Goal: Register for event/course

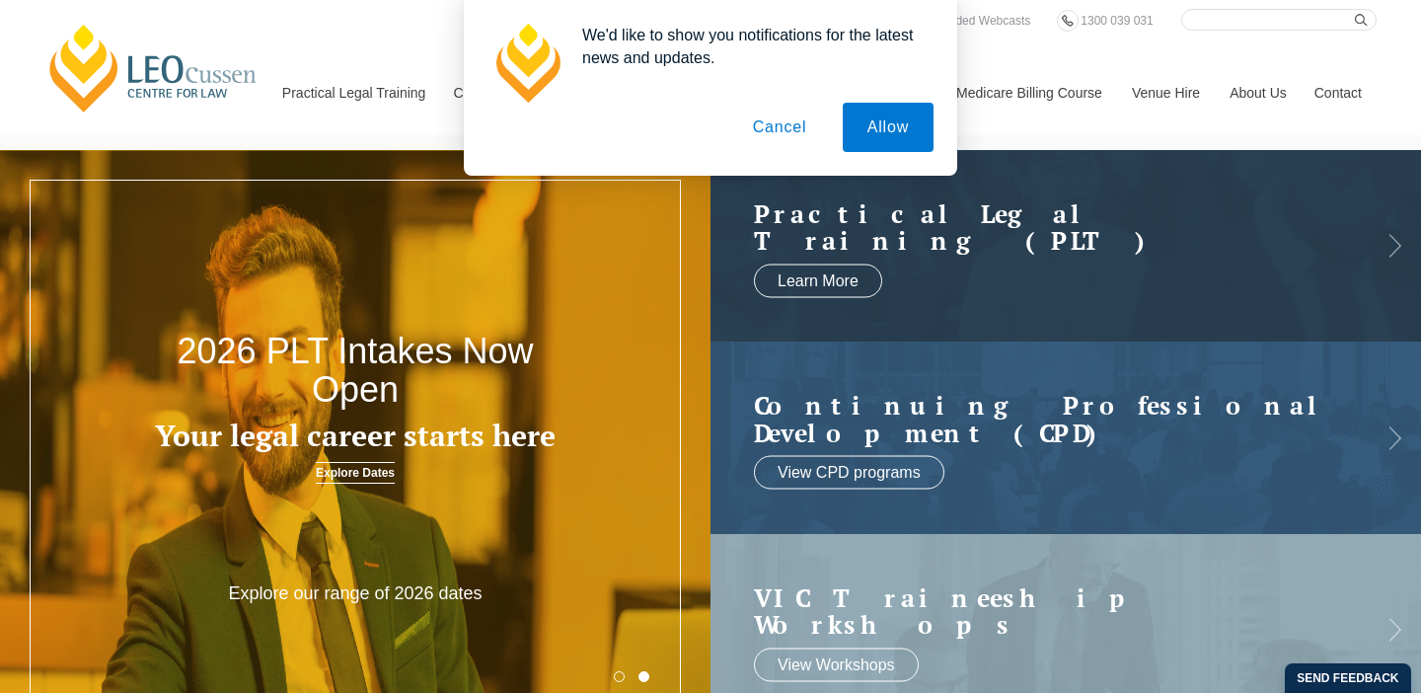
click at [769, 140] on button "Cancel" at bounding box center [780, 127] width 104 height 49
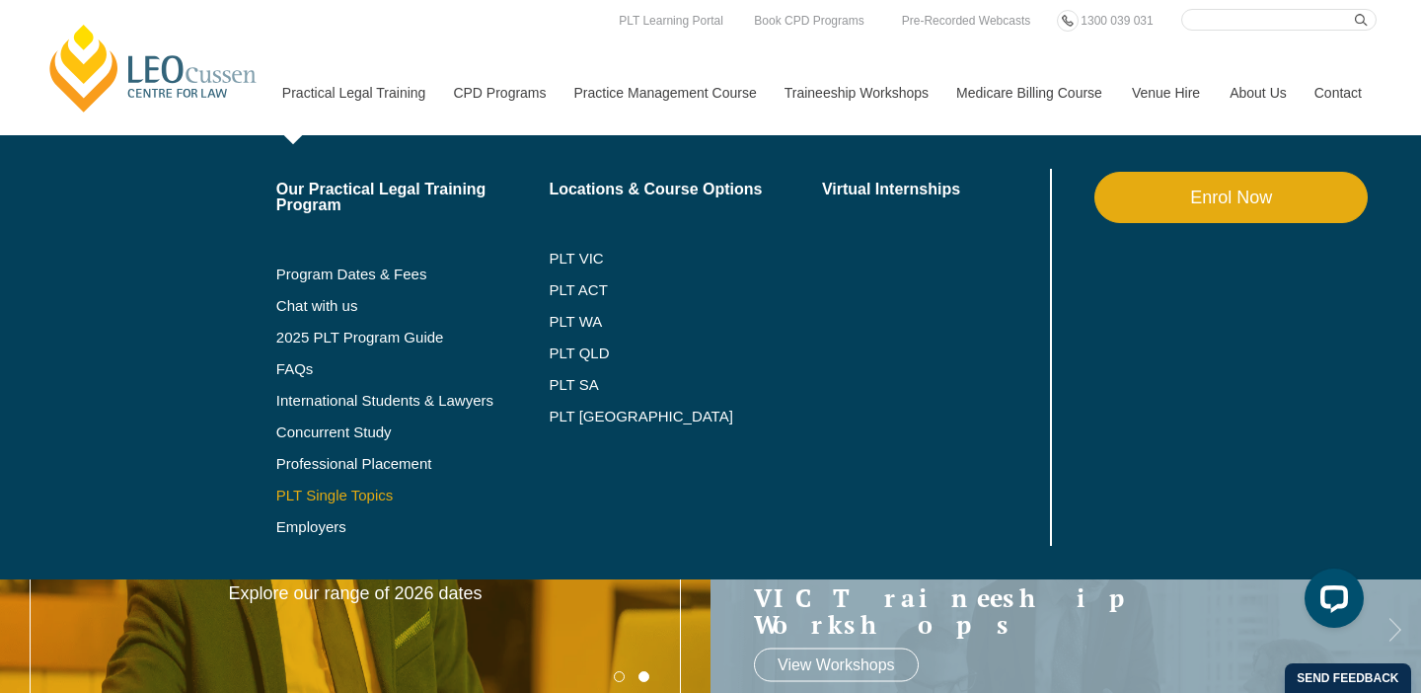
click at [306, 487] on link "PLT Single Topics" at bounding box center [412, 495] width 273 height 16
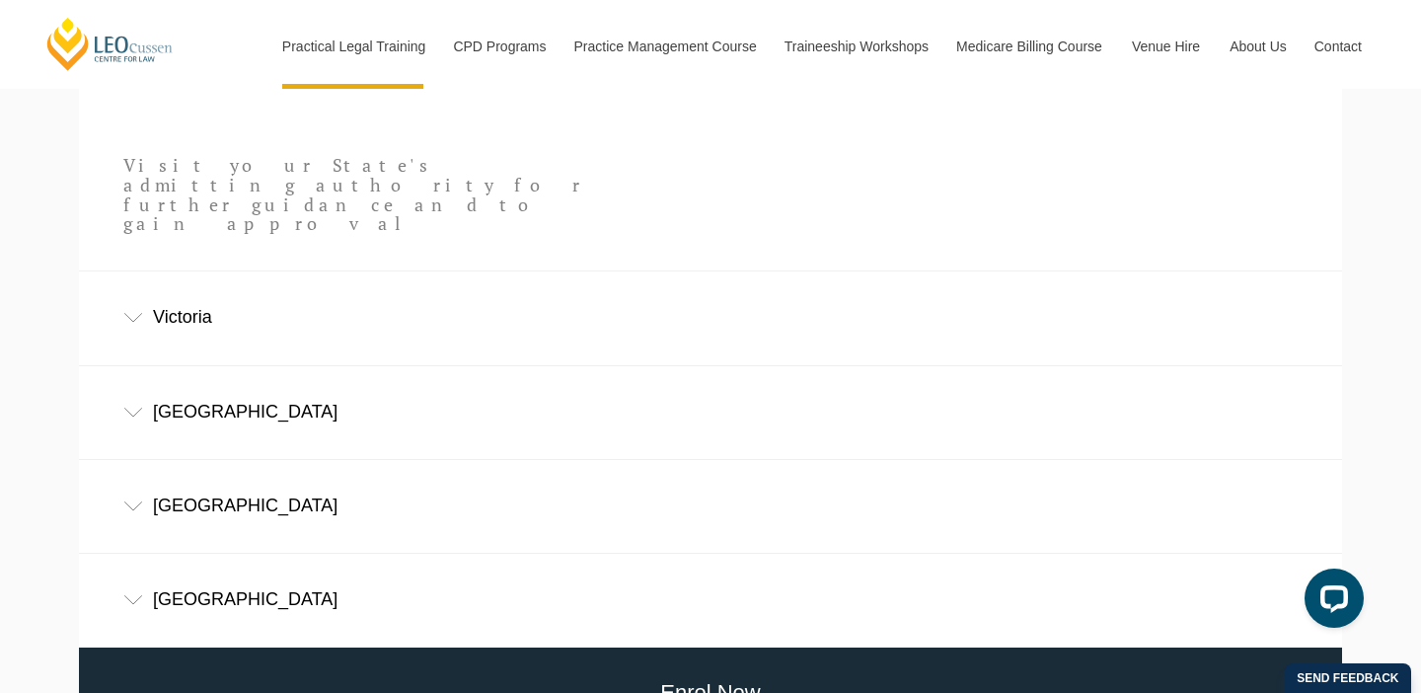
scroll to position [1211, 0]
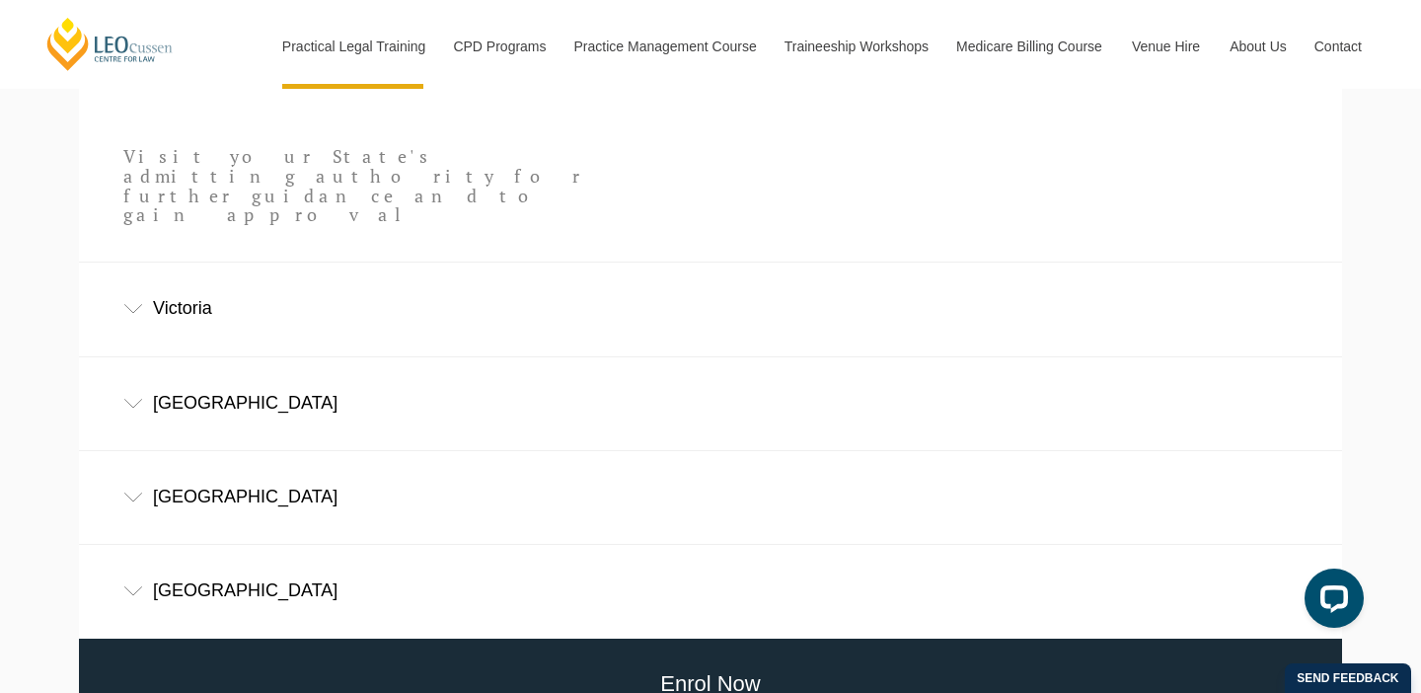
click at [210, 262] on div "Victoria" at bounding box center [710, 308] width 1263 height 92
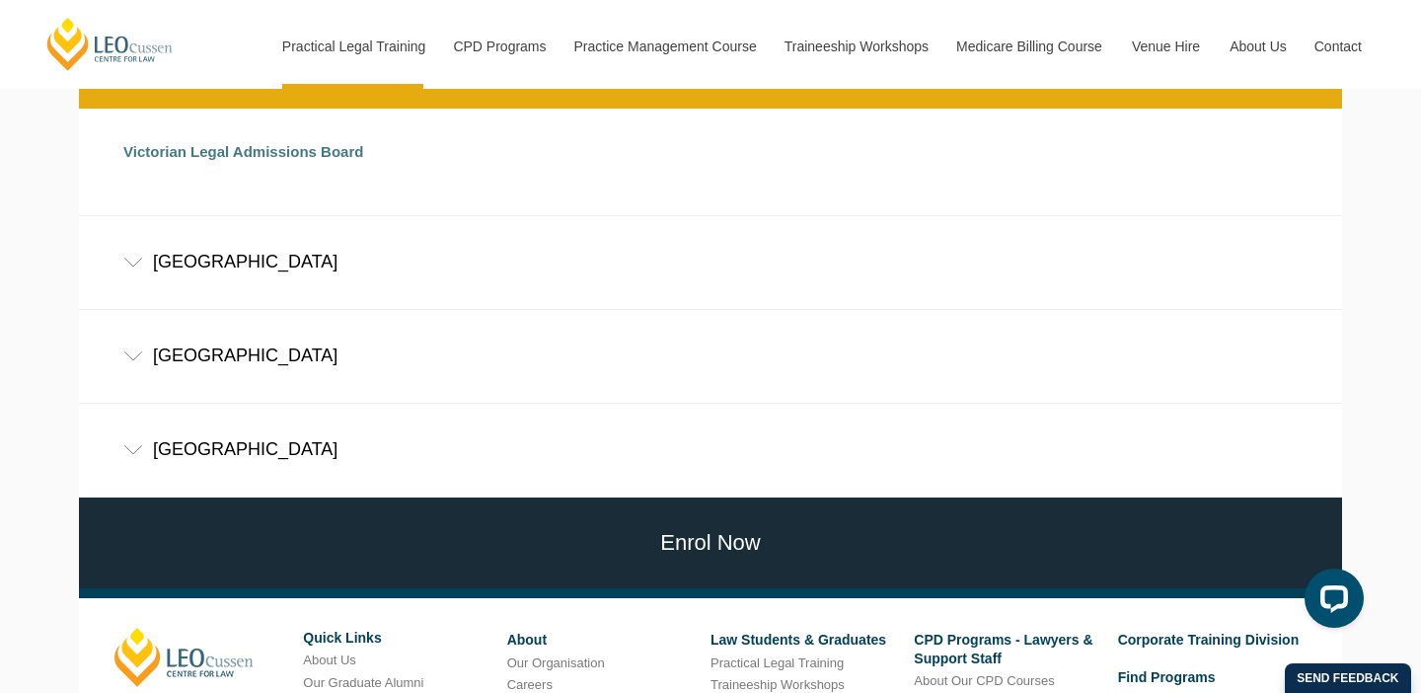
scroll to position [1493, 0]
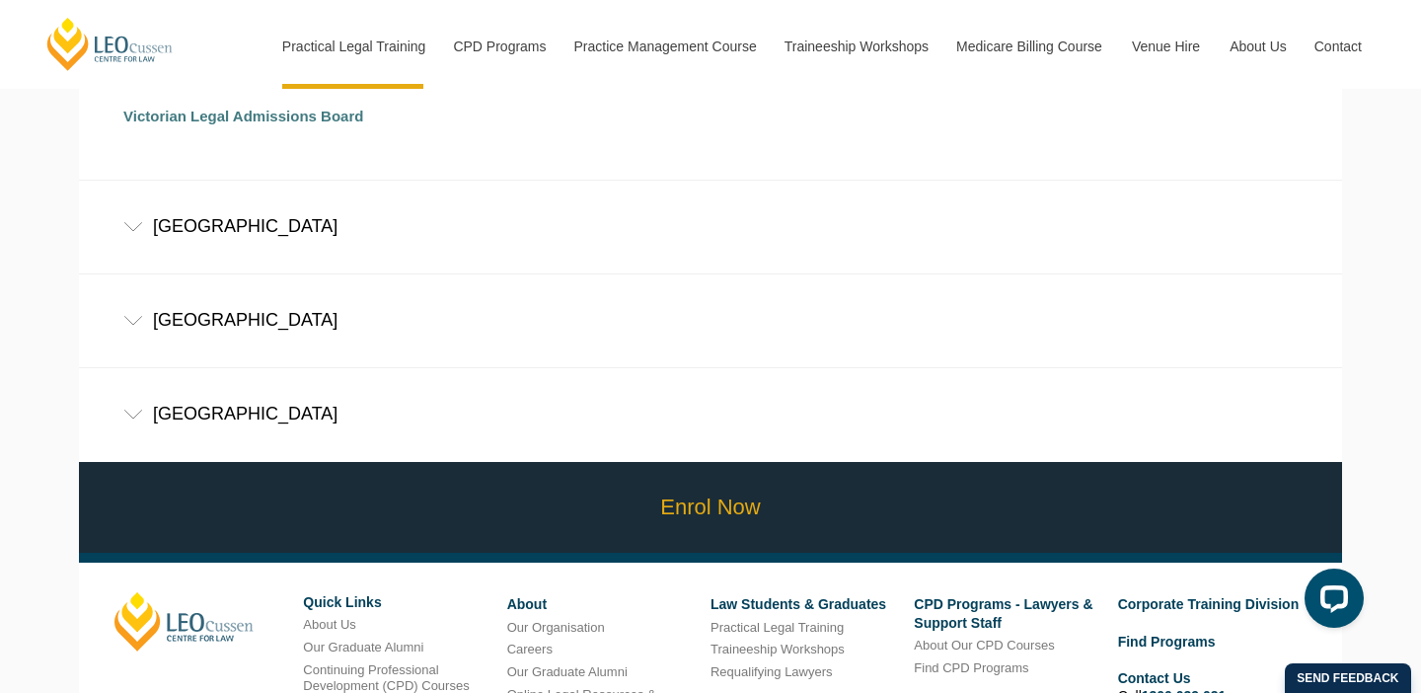
click at [331, 462] on link "Enrol Now" at bounding box center [710, 508] width 1273 height 92
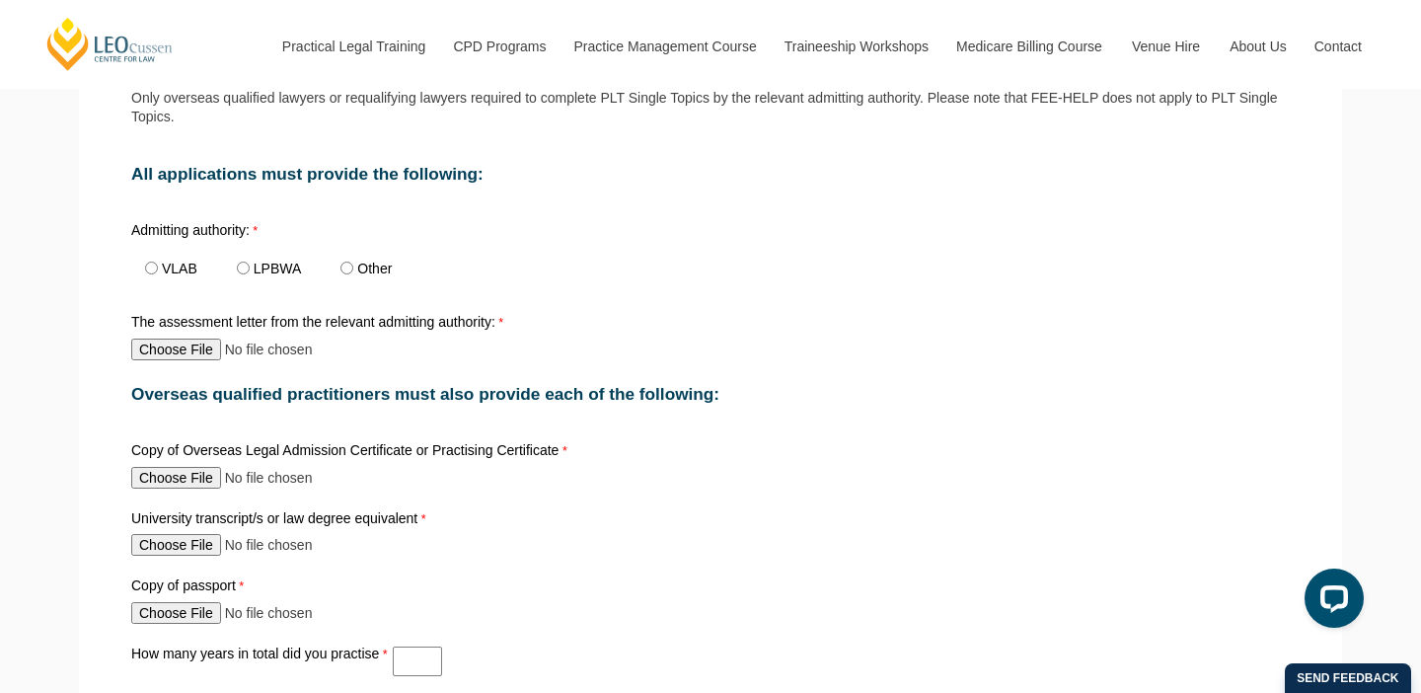
scroll to position [761, 0]
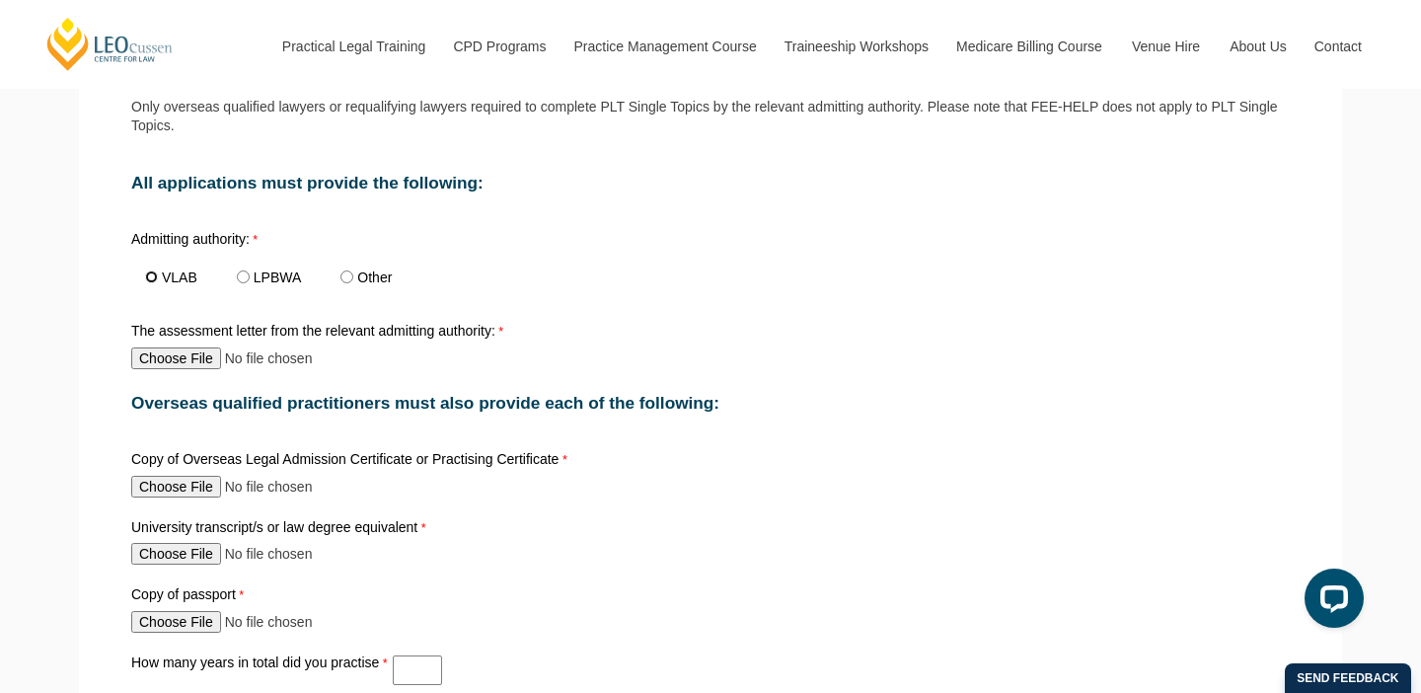
click at [150, 270] on input "VLAB" at bounding box center [151, 276] width 13 height 13
radio input "true"
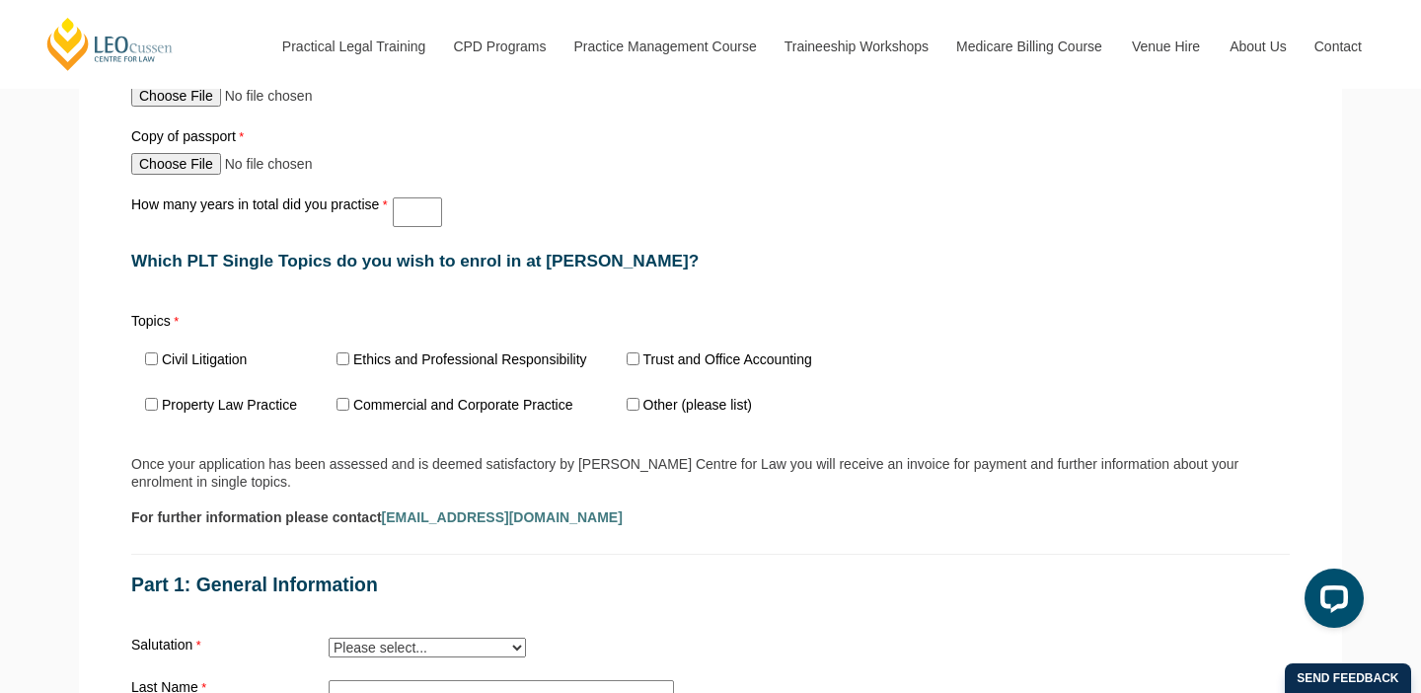
scroll to position [1277, 0]
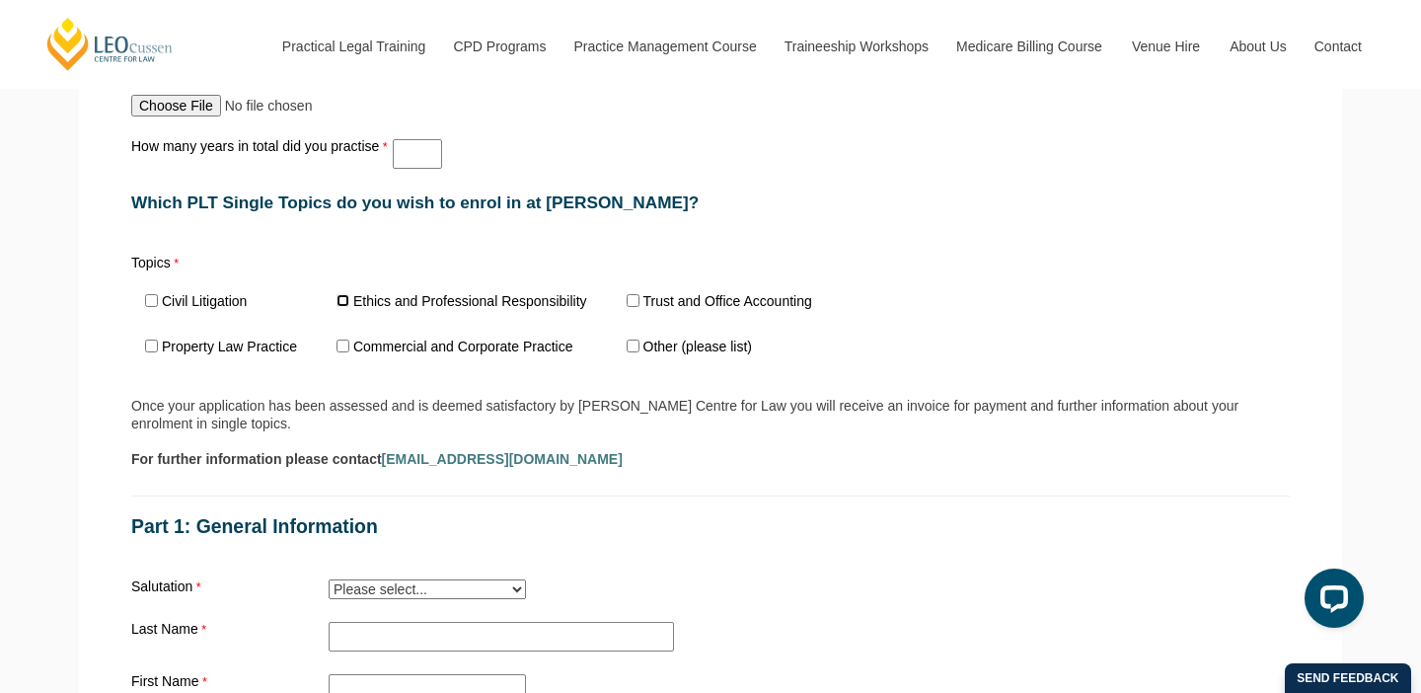
click at [336, 294] on input "Ethics and Professional Responsibility" at bounding box center [342, 300] width 13 height 13
checkbox input "true"
click at [627, 294] on input "Trust and Office Accounting" at bounding box center [633, 300] width 13 height 13
checkbox input "true"
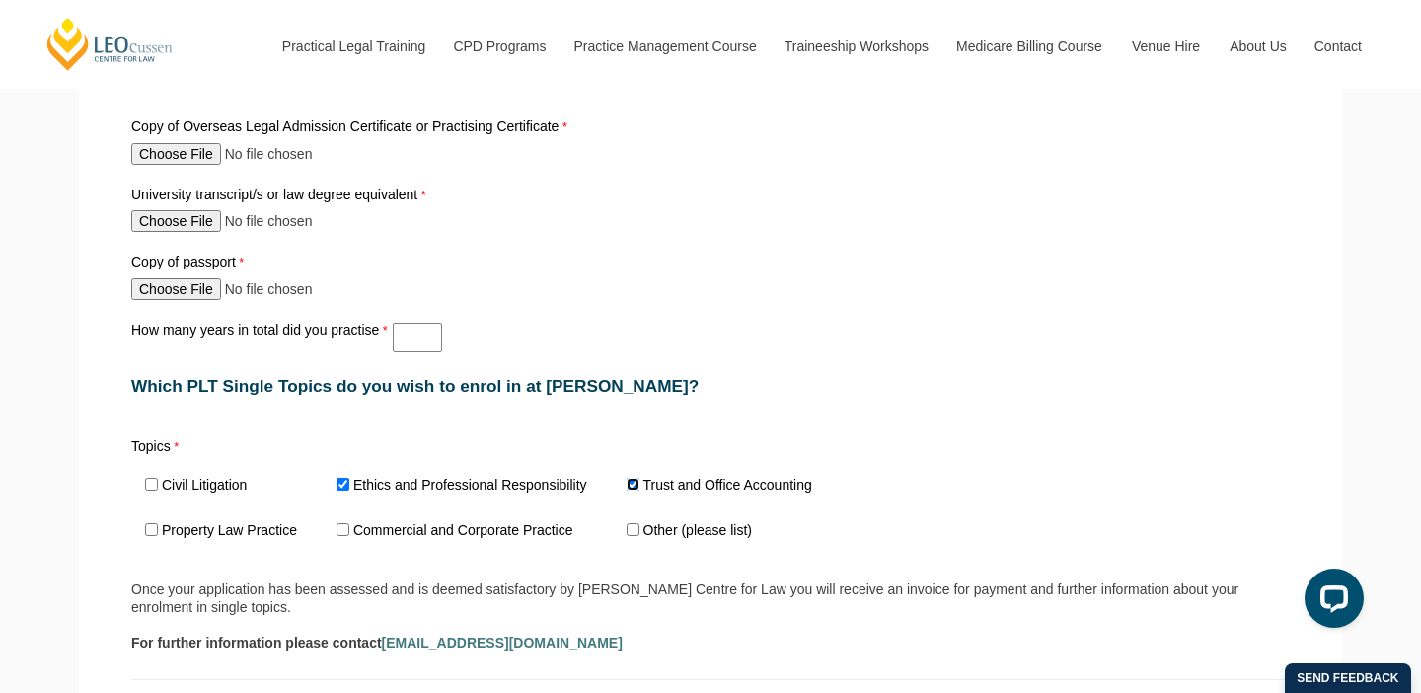
scroll to position [1098, 0]
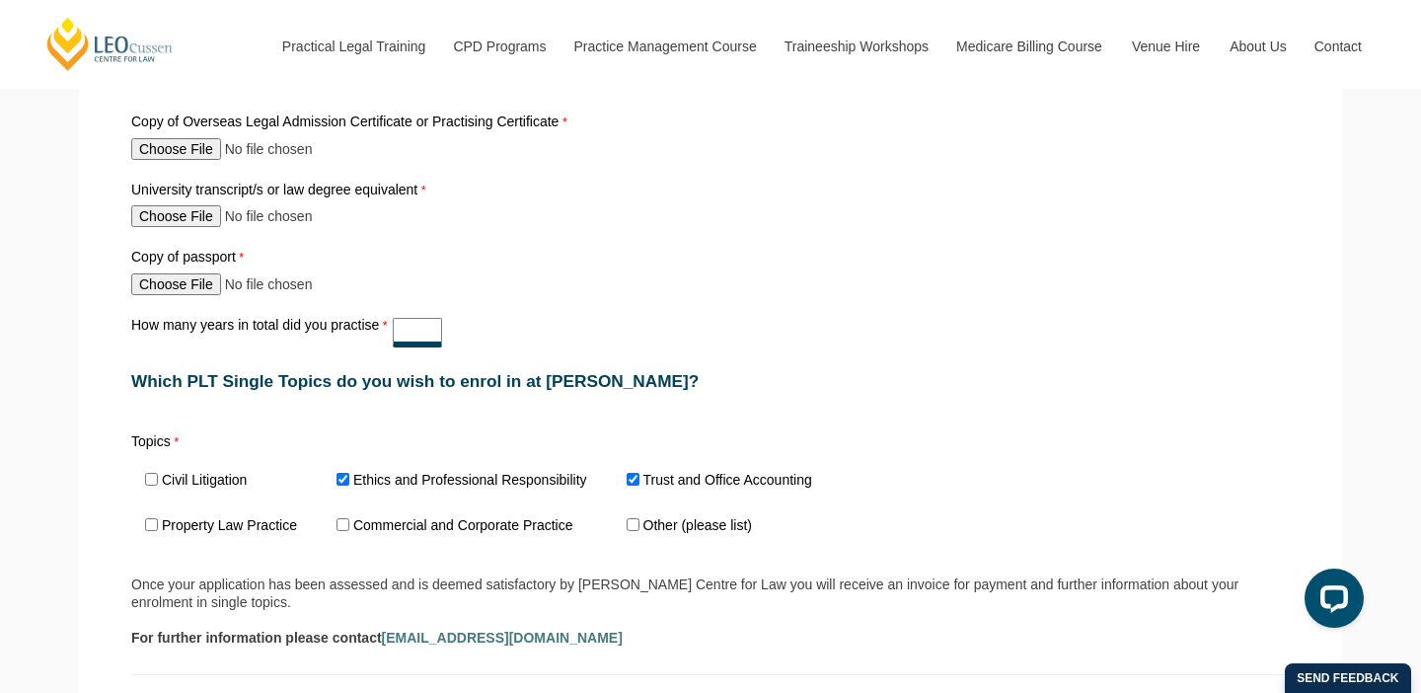
click at [414, 324] on input "How many years in total did you practise" at bounding box center [417, 333] width 49 height 30
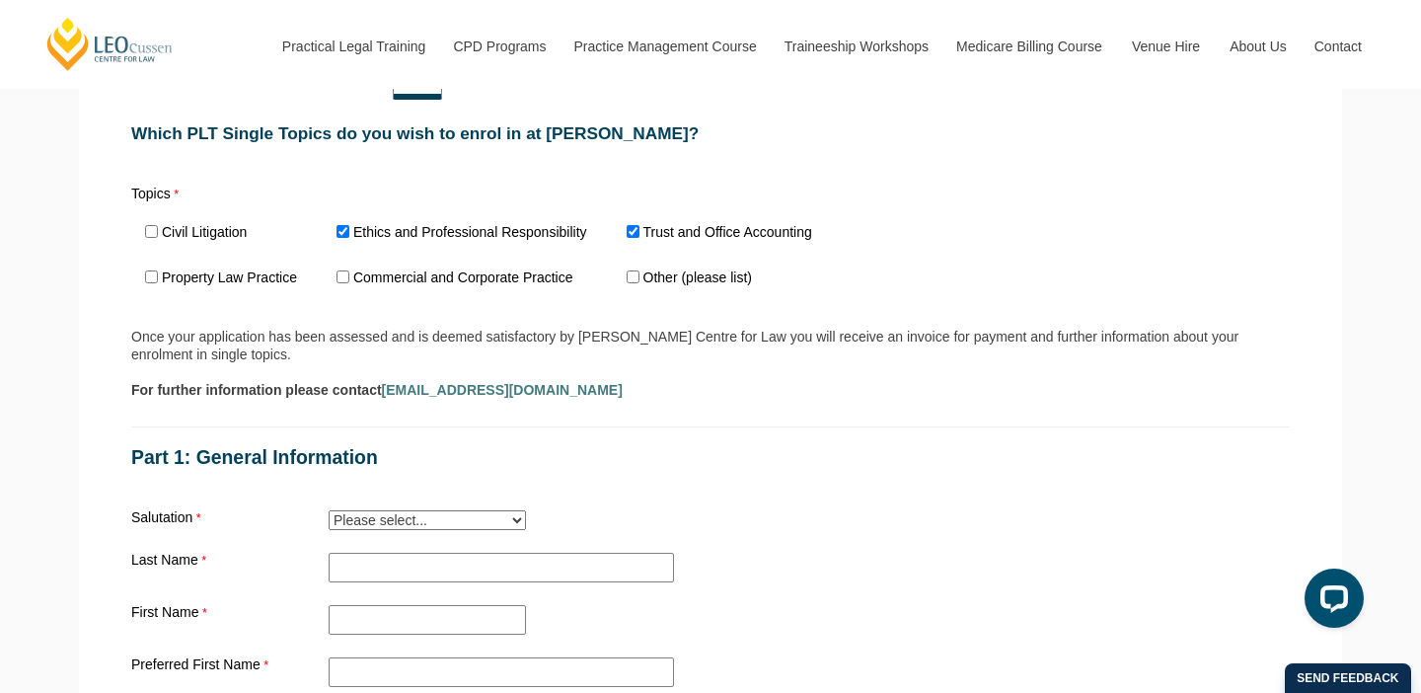
type input "2"
click at [628, 381] on div "For further information please contact [EMAIL_ADDRESS][DOMAIN_NAME]" at bounding box center [710, 390] width 1158 height 18
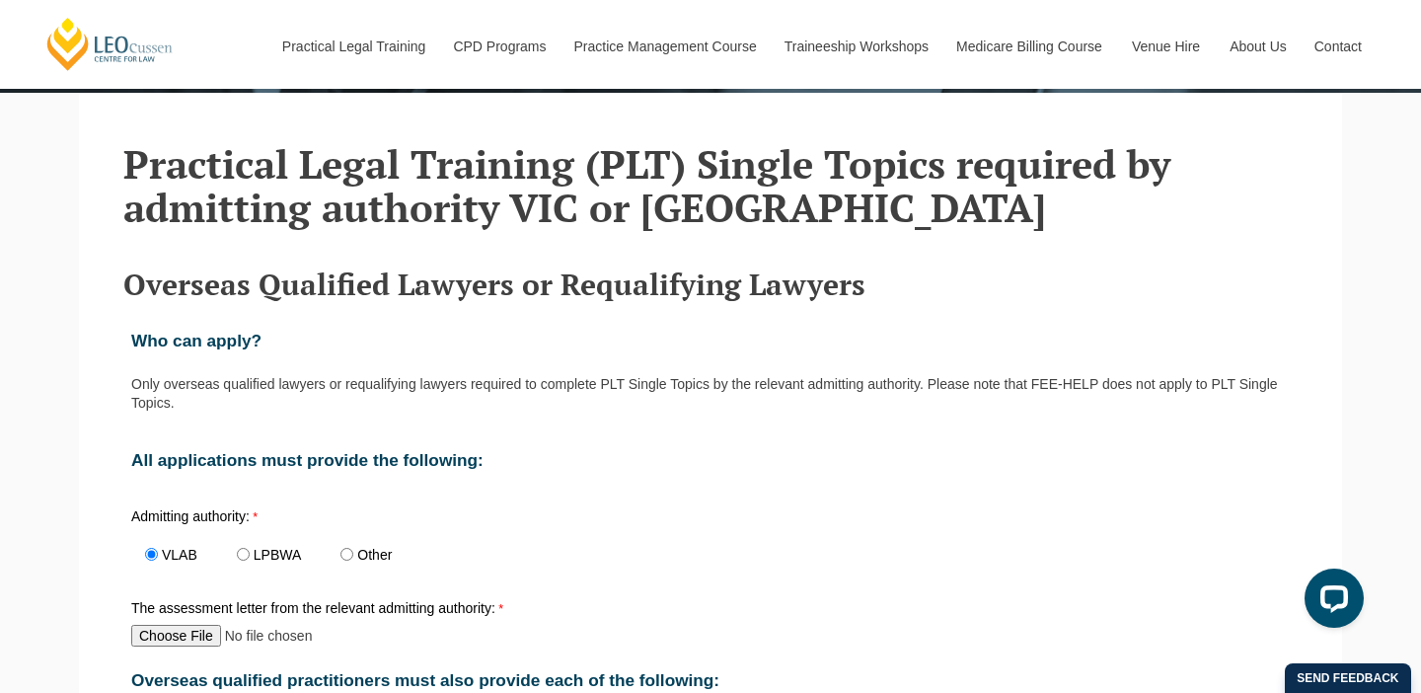
scroll to position [438, 0]
